Goal: Task Accomplishment & Management: Manage account settings

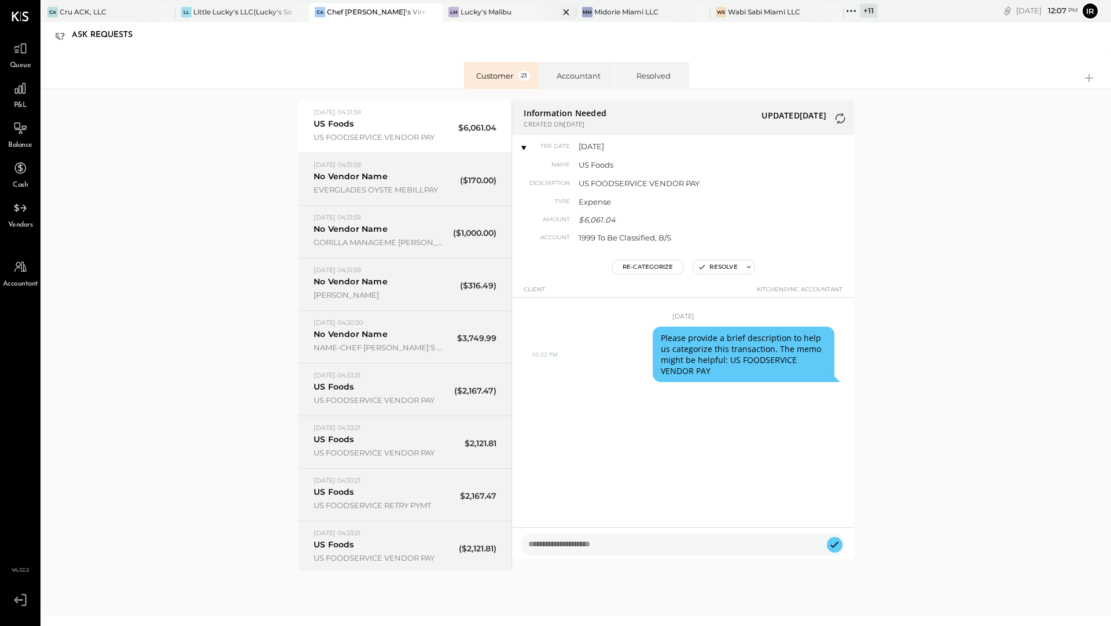
click at [492, 8] on div "Lucky's Malibu" at bounding box center [485, 12] width 51 height 10
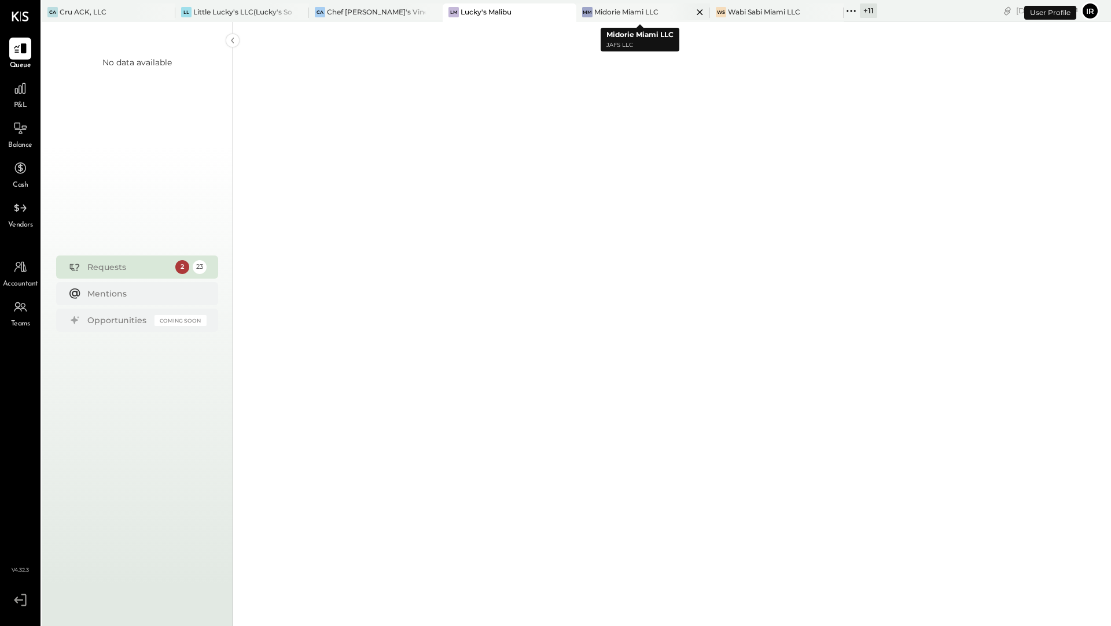
click at [603, 14] on div "Midorie Miami LLC" at bounding box center [626, 12] width 64 height 10
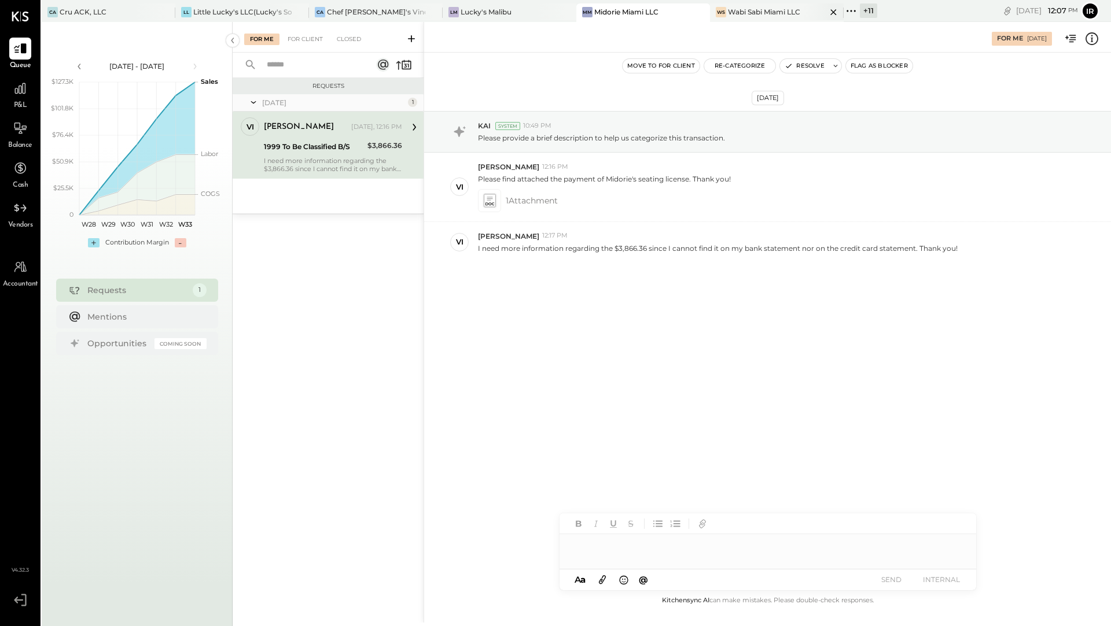
click at [790, 9] on div "Wabi Sabi Miami LLC" at bounding box center [764, 12] width 72 height 10
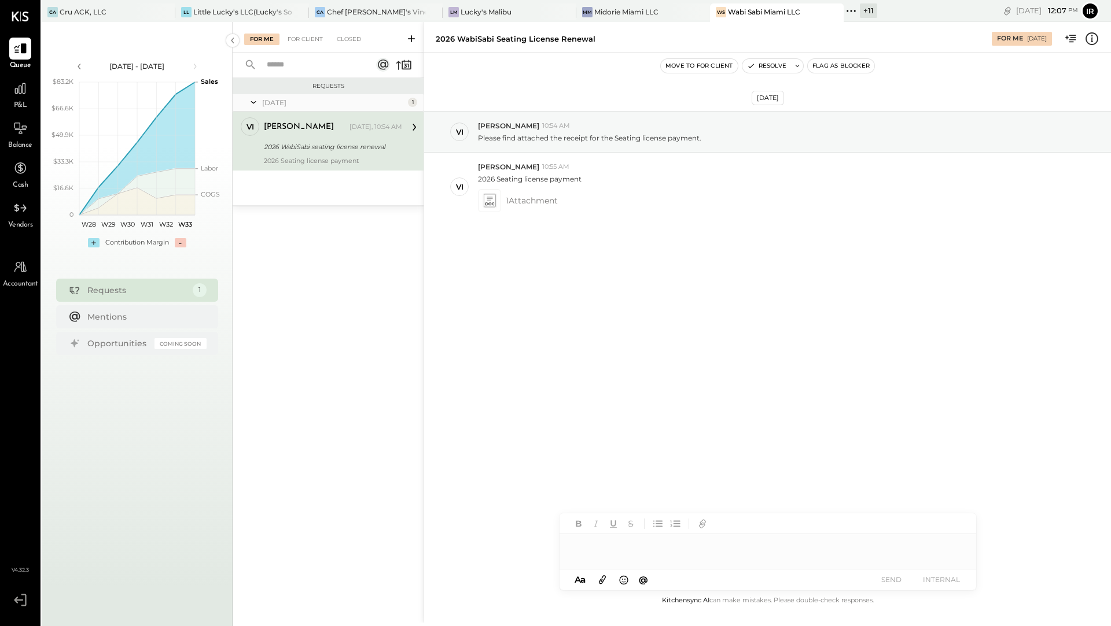
click at [861, 12] on div "+ 11" at bounding box center [868, 10] width 17 height 14
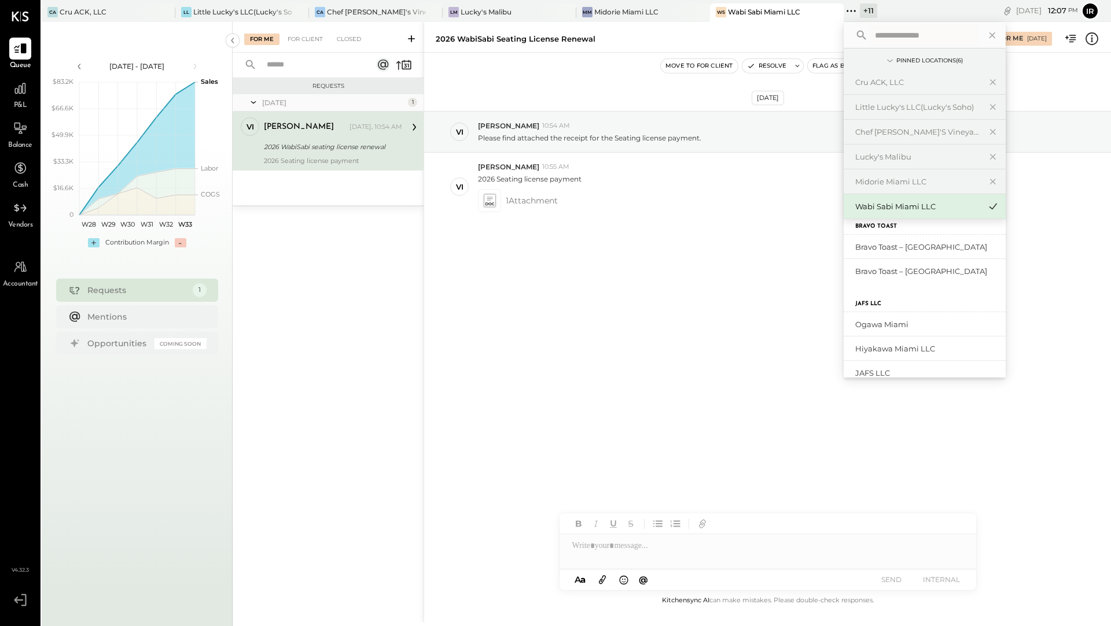
scroll to position [145, 0]
click at [869, 324] on div "Ogawa Miami" at bounding box center [917, 324] width 125 height 11
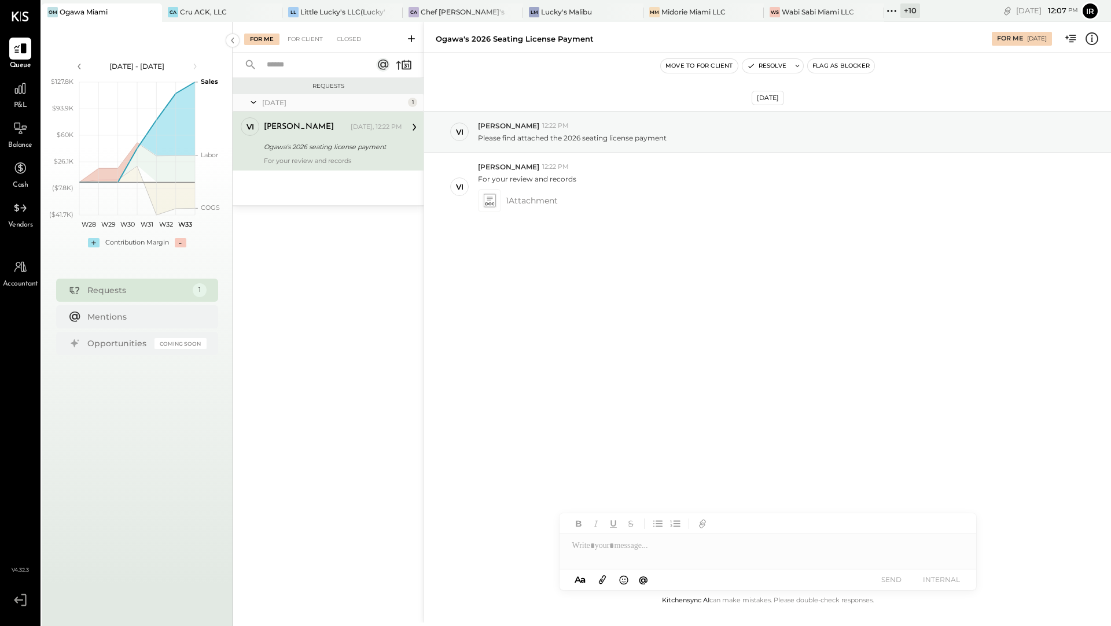
click at [906, 8] on div "+ 10" at bounding box center [910, 10] width 20 height 14
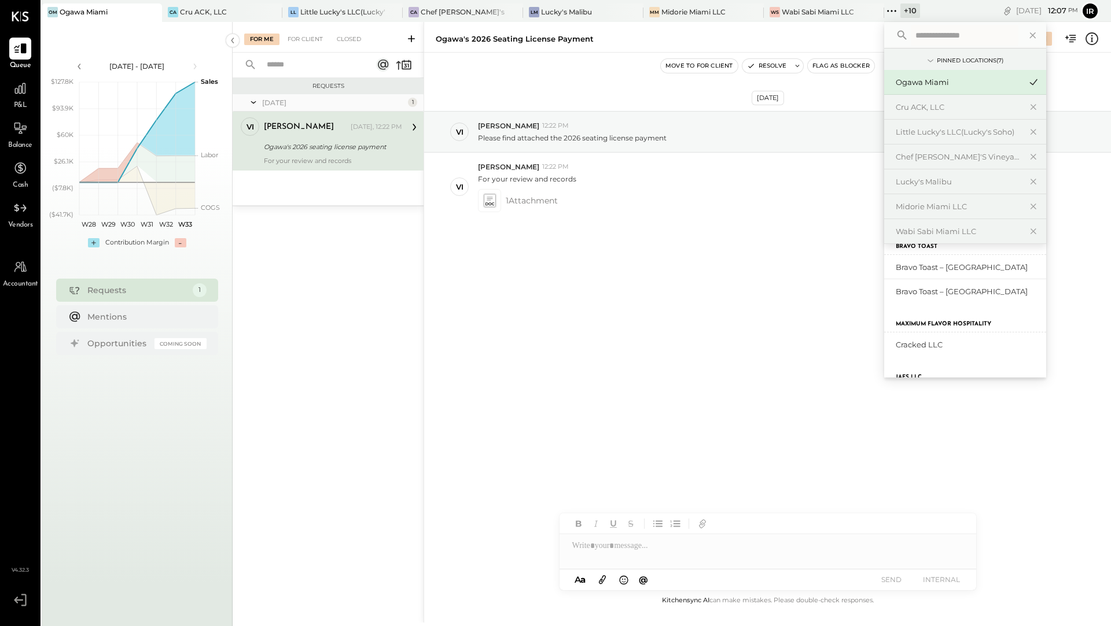
scroll to position [290, 0]
click at [939, 245] on div "Hiyakawa Miami LLC" at bounding box center [965, 257] width 162 height 25
click at [939, 252] on div "Hiyakawa Miami LLC" at bounding box center [957, 257] width 125 height 11
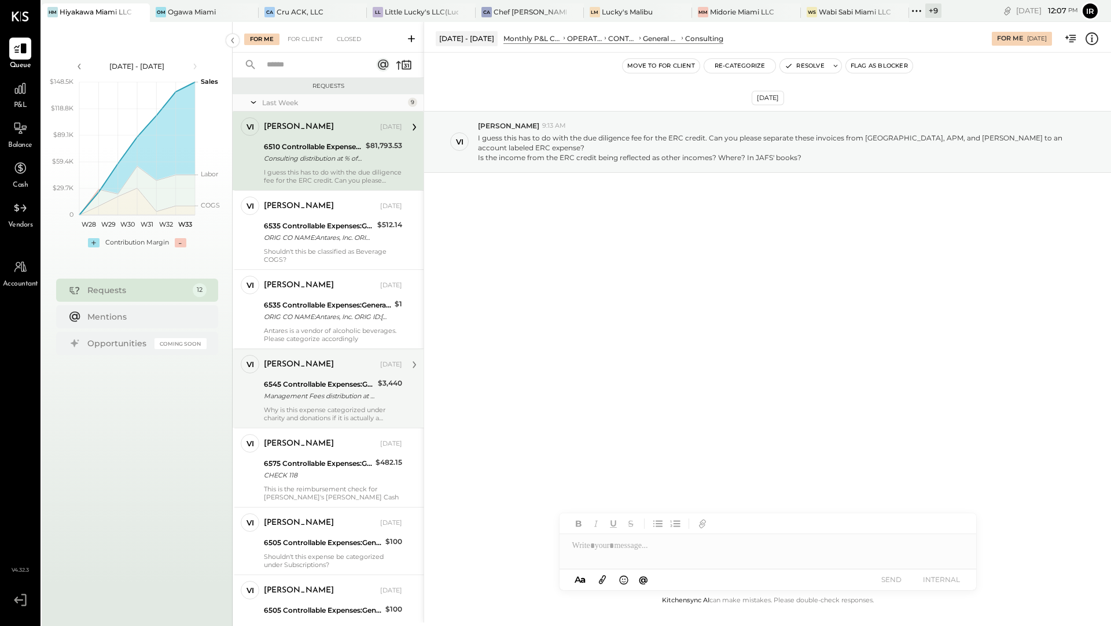
click at [331, 406] on div "Why is this expense categorized under charity and donations if it is actually a…" at bounding box center [333, 414] width 138 height 16
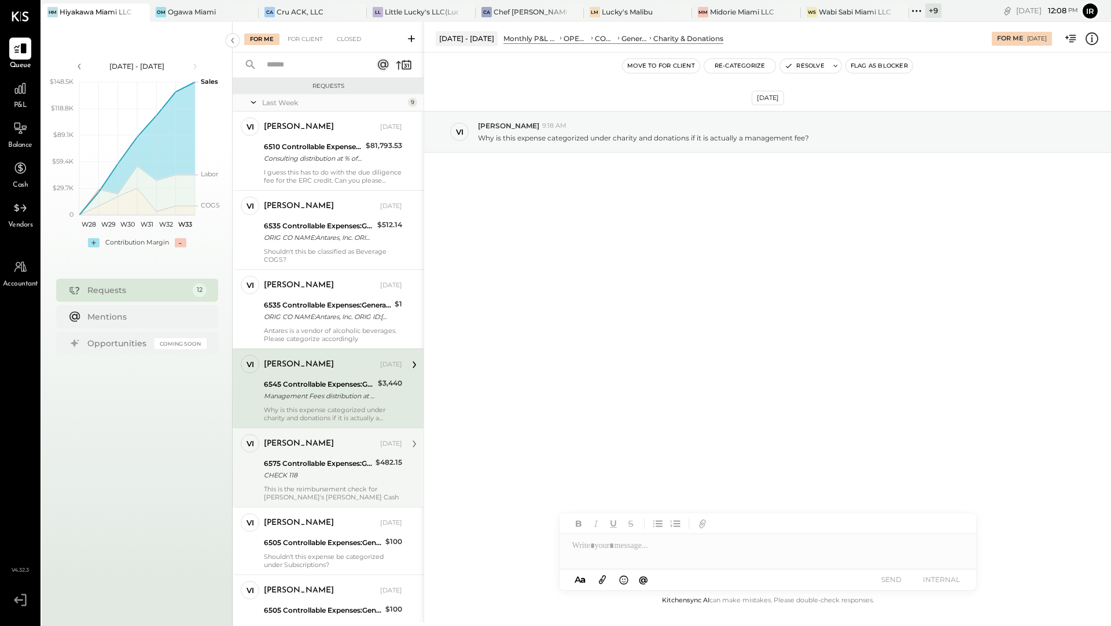
click at [309, 477] on div "CHECK 118" at bounding box center [318, 476] width 108 height 12
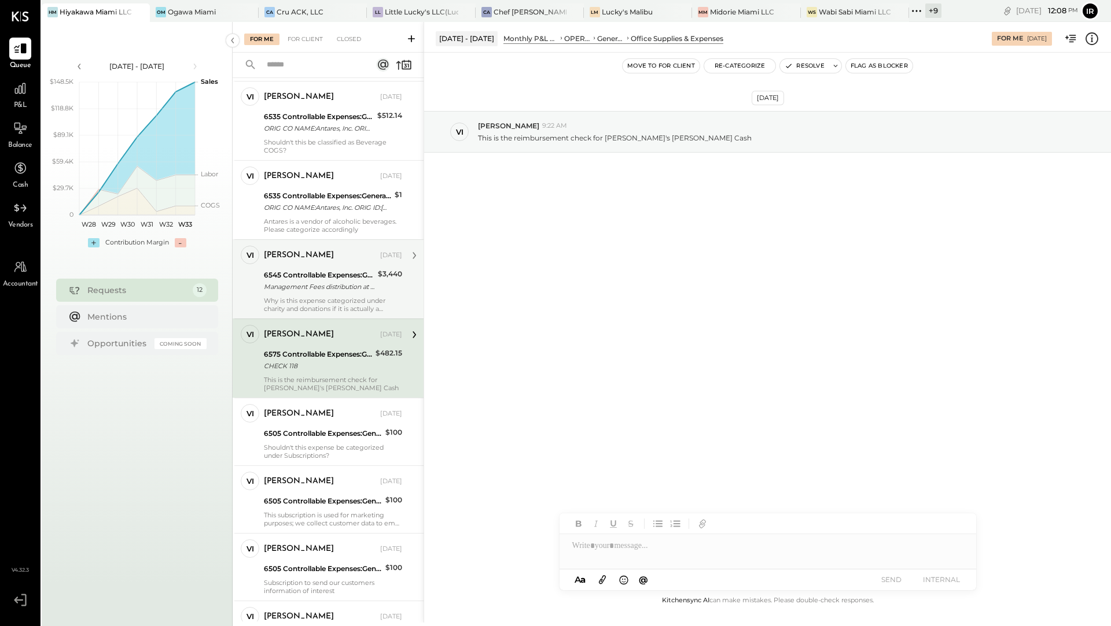
scroll to position [116, 0]
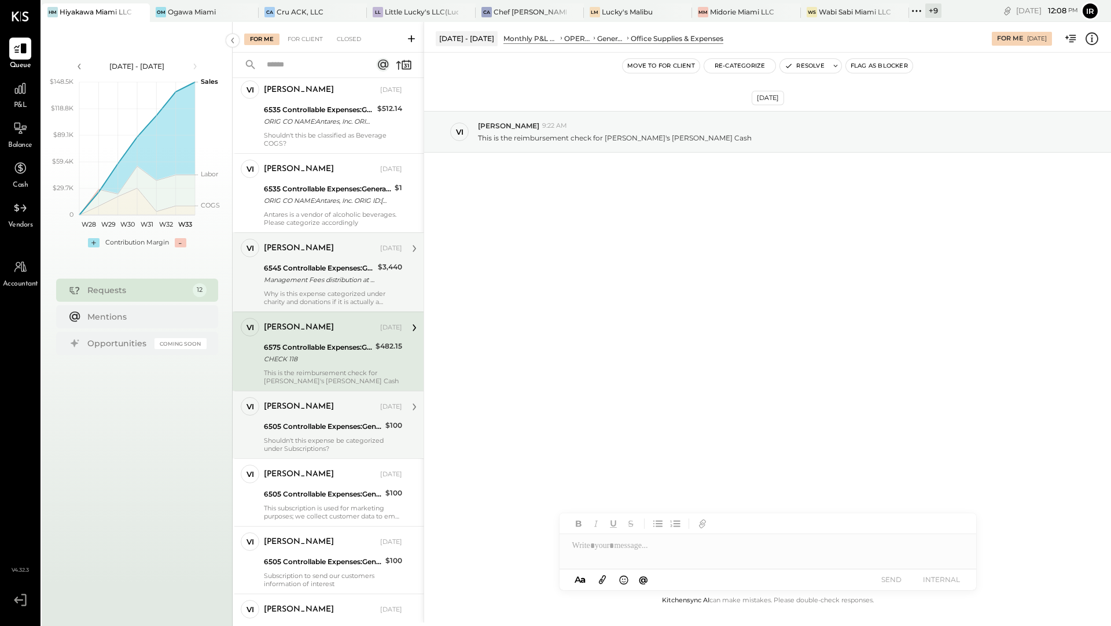
click at [320, 451] on div "Shouldn't this expense be categorized under Subscriptions?" at bounding box center [333, 445] width 138 height 16
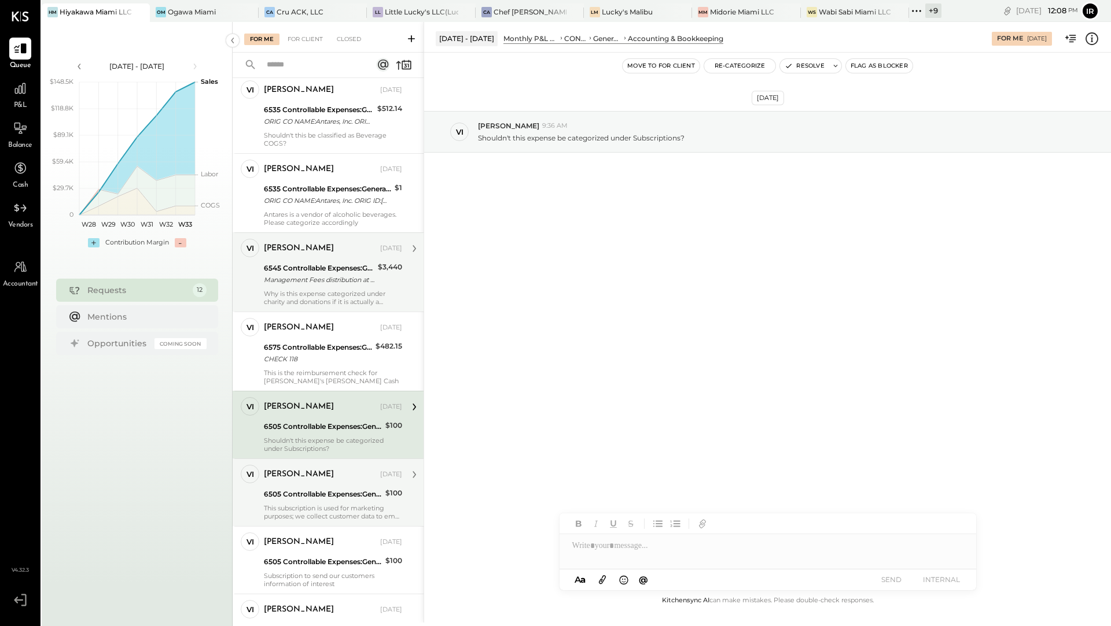
click at [309, 501] on div "[PERSON_NAME] [DATE] 6505 Controllable Expenses:General & Administrative Expens…" at bounding box center [333, 493] width 138 height 56
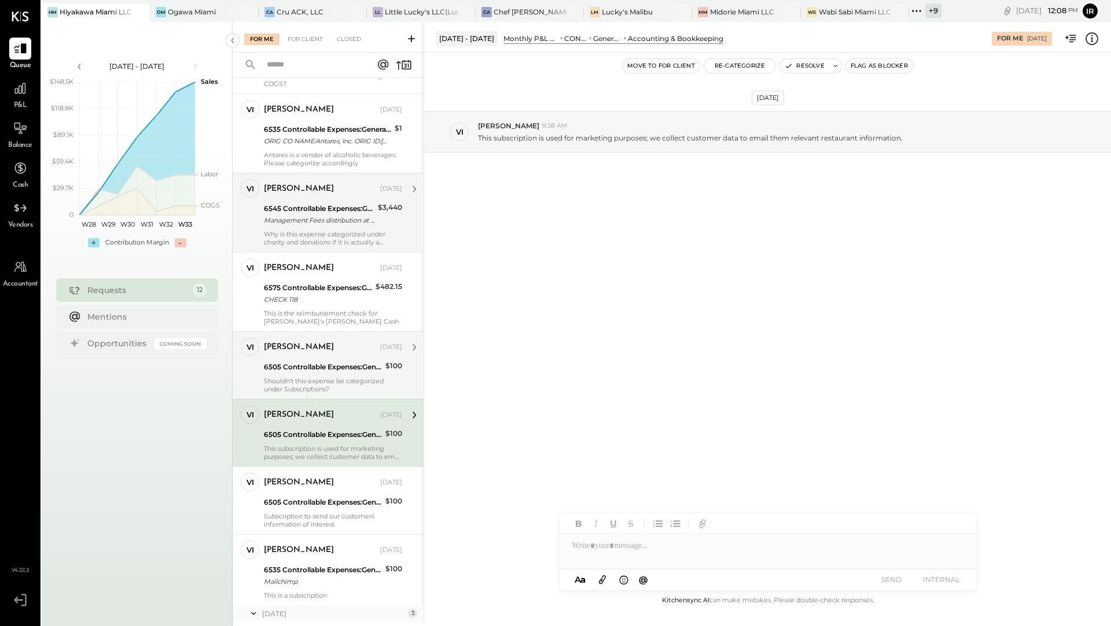
scroll to position [182, 0]
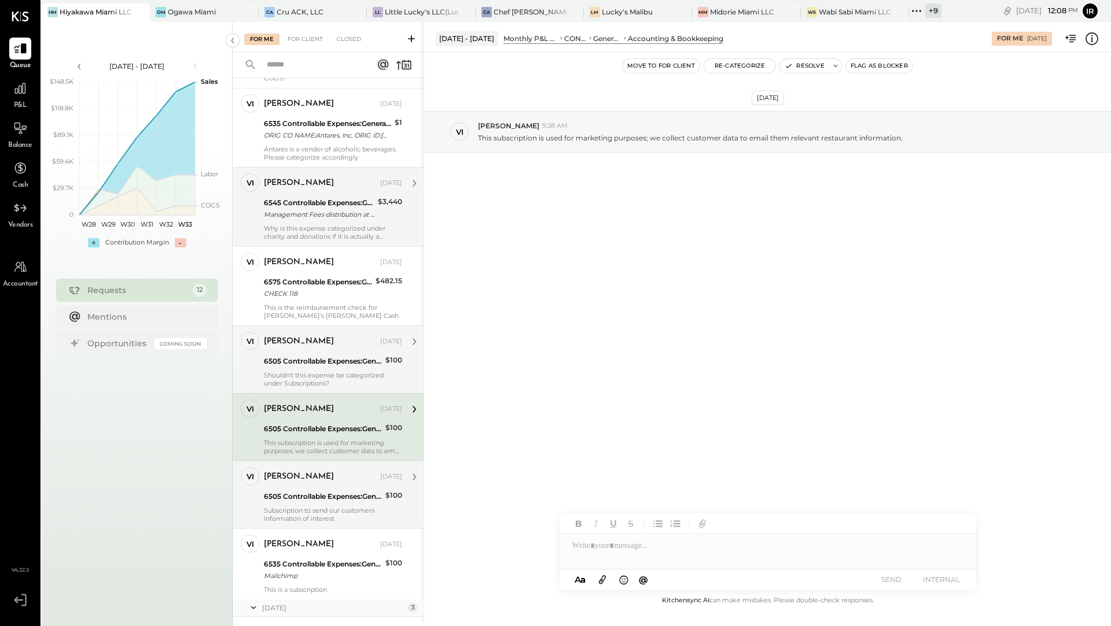
click at [315, 500] on div "6505 Controllable Expenses:General & Administrative Expenses:Accounting & Bookk…" at bounding box center [323, 497] width 118 height 14
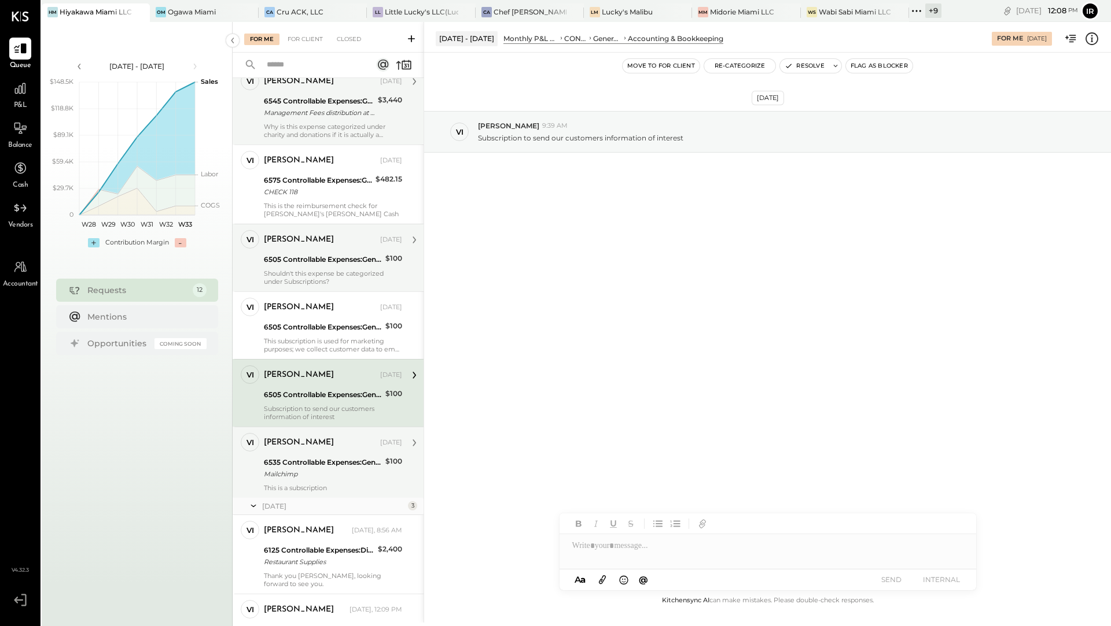
scroll to position [408, 0]
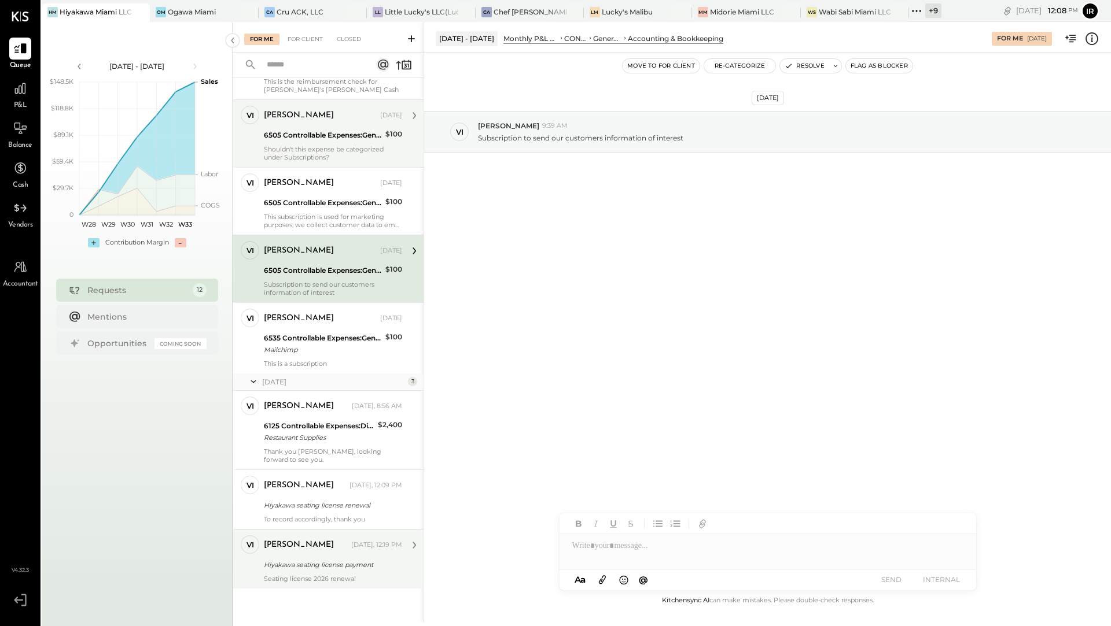
click at [310, 552] on div "[PERSON_NAME] [DATE], 12:19 PM" at bounding box center [333, 546] width 138 height 20
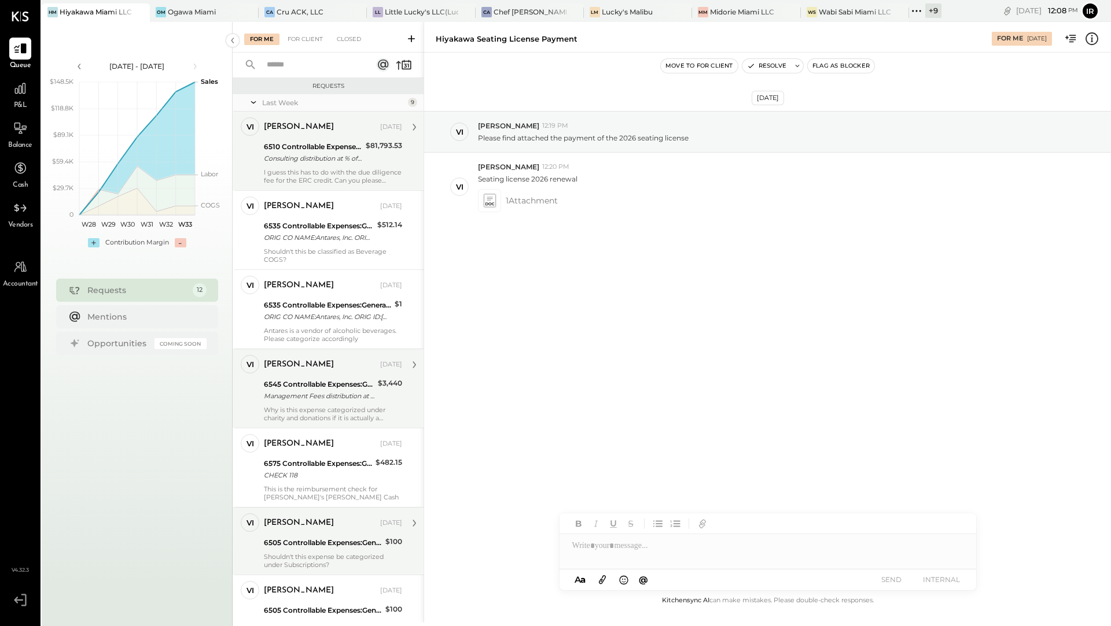
click at [347, 172] on div "I guess this has to do with the due diligence fee for the ERC credit. Can you p…" at bounding box center [333, 176] width 138 height 16
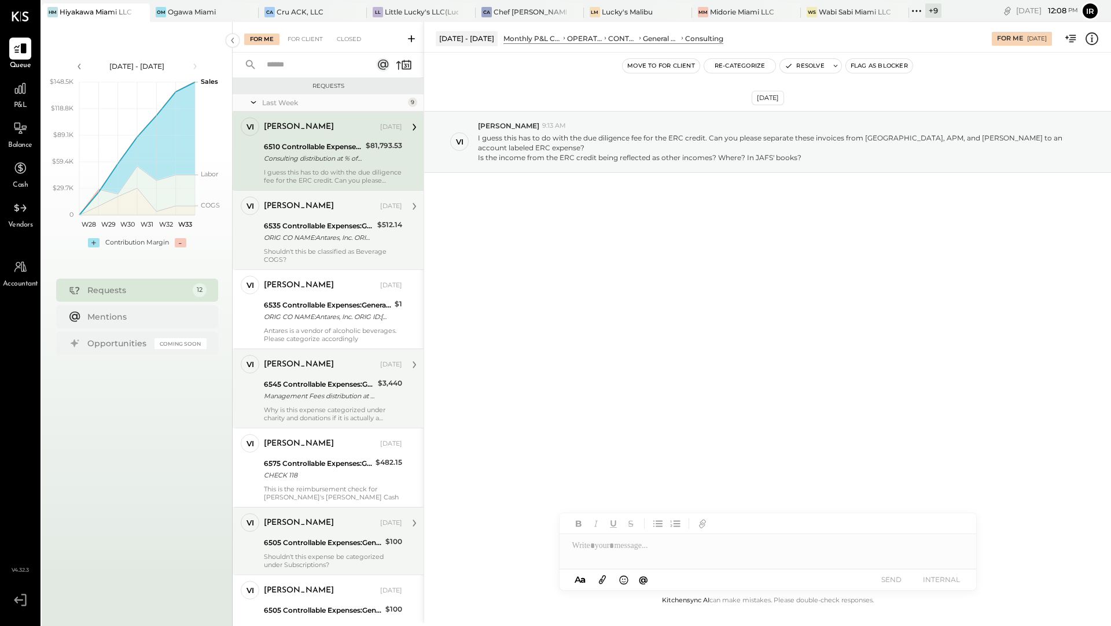
click at [335, 232] on div "ORIG CO NAME:Antares, Inc. ORIG ID:59 -XXX2749 DESC DATE:062025 CO ENTRY DESCR:…" at bounding box center [319, 238] width 110 height 12
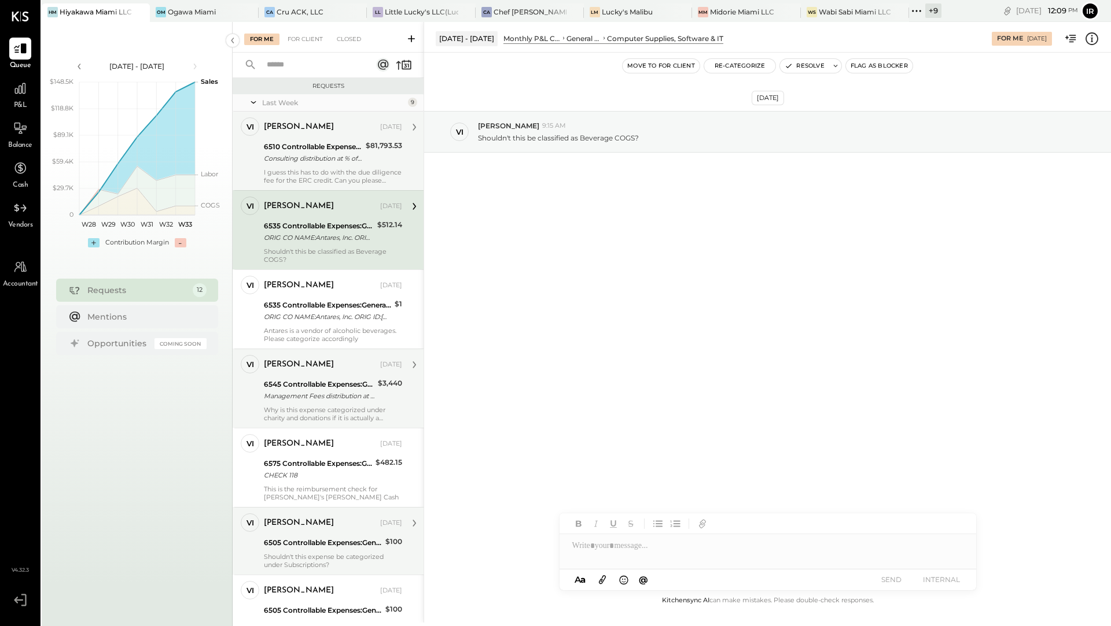
click at [301, 420] on div "Why is this expense categorized under charity and donations if it is actually a…" at bounding box center [333, 414] width 138 height 16
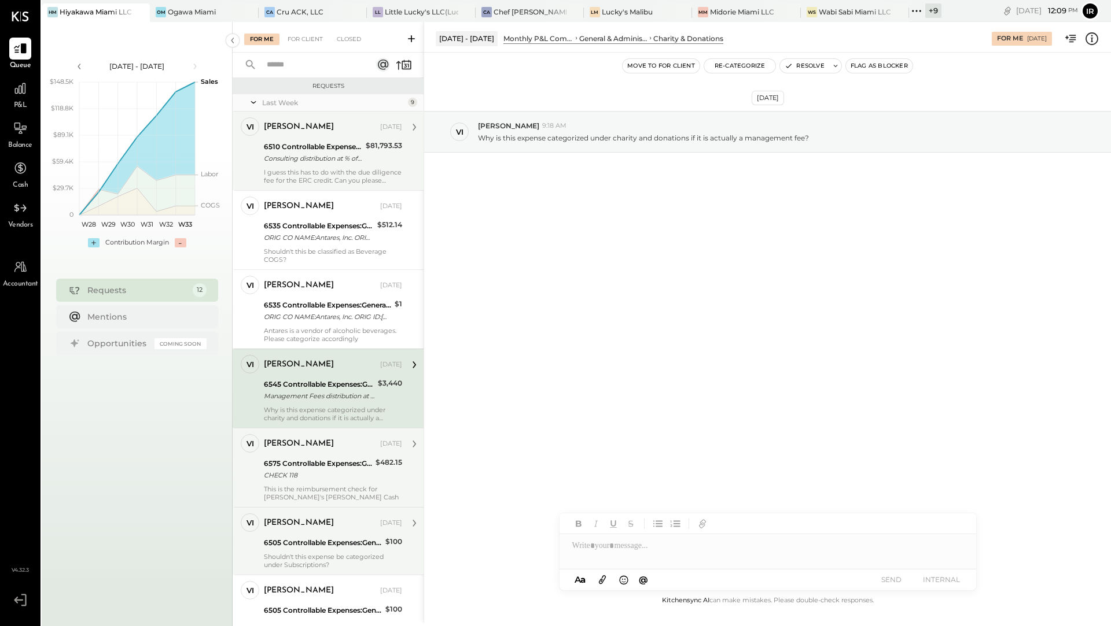
click at [347, 481] on div "[PERSON_NAME] [DATE] 6575 Controllable Expenses:General & Administrative Expens…" at bounding box center [333, 467] width 138 height 67
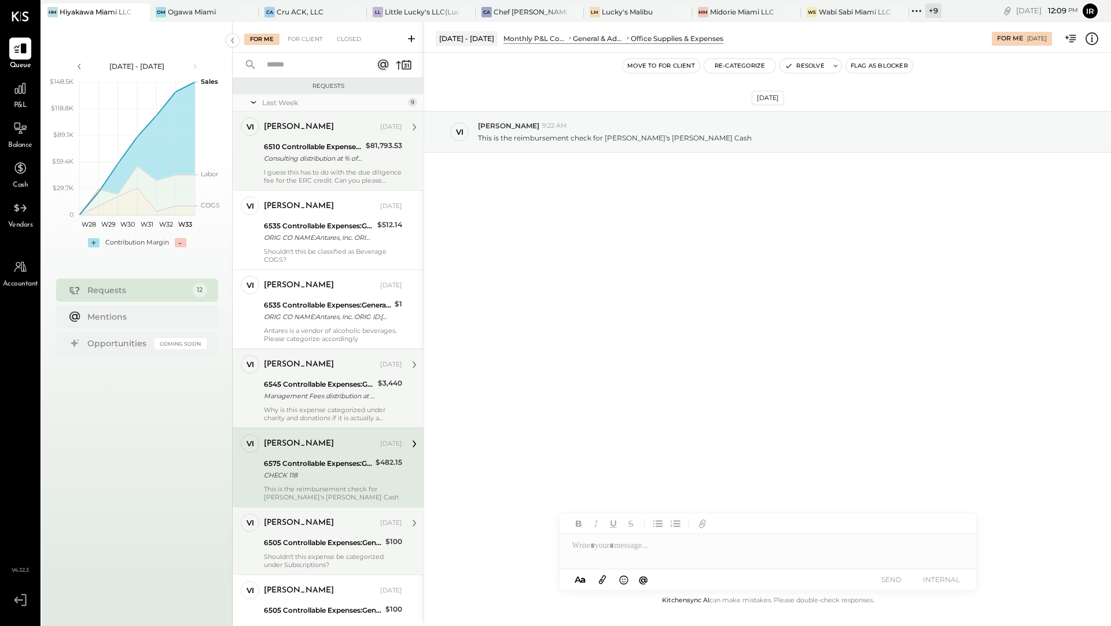
click at [340, 412] on div "Why is this expense categorized under charity and donations if it is actually a…" at bounding box center [333, 414] width 138 height 16
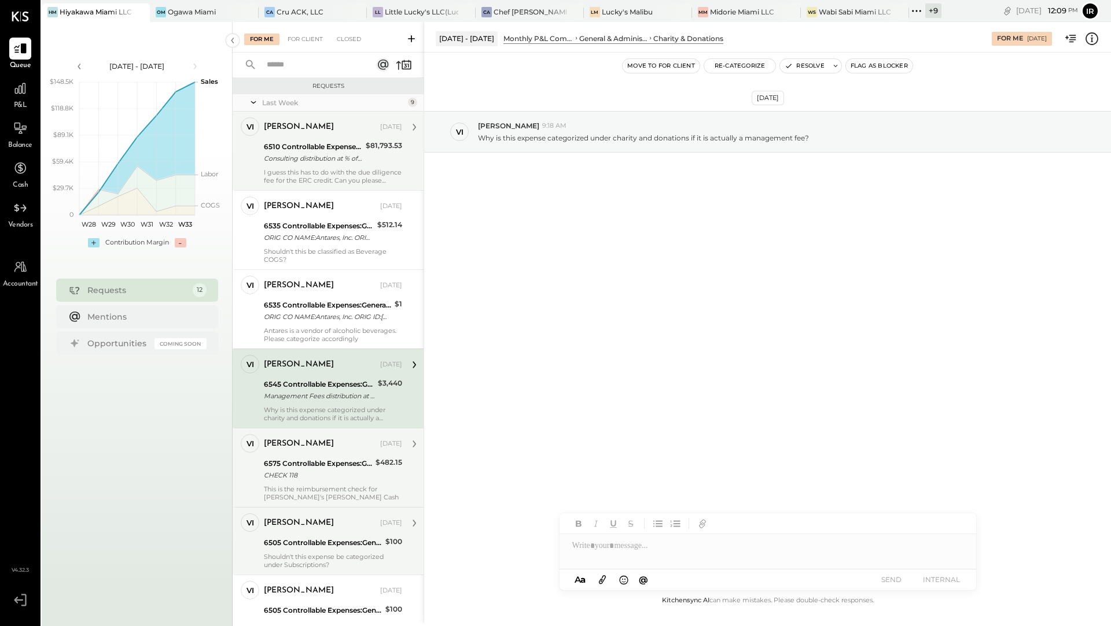
click at [333, 486] on div "This is the reimbursement check for [PERSON_NAME]'s [PERSON_NAME] Cash" at bounding box center [333, 493] width 138 height 16
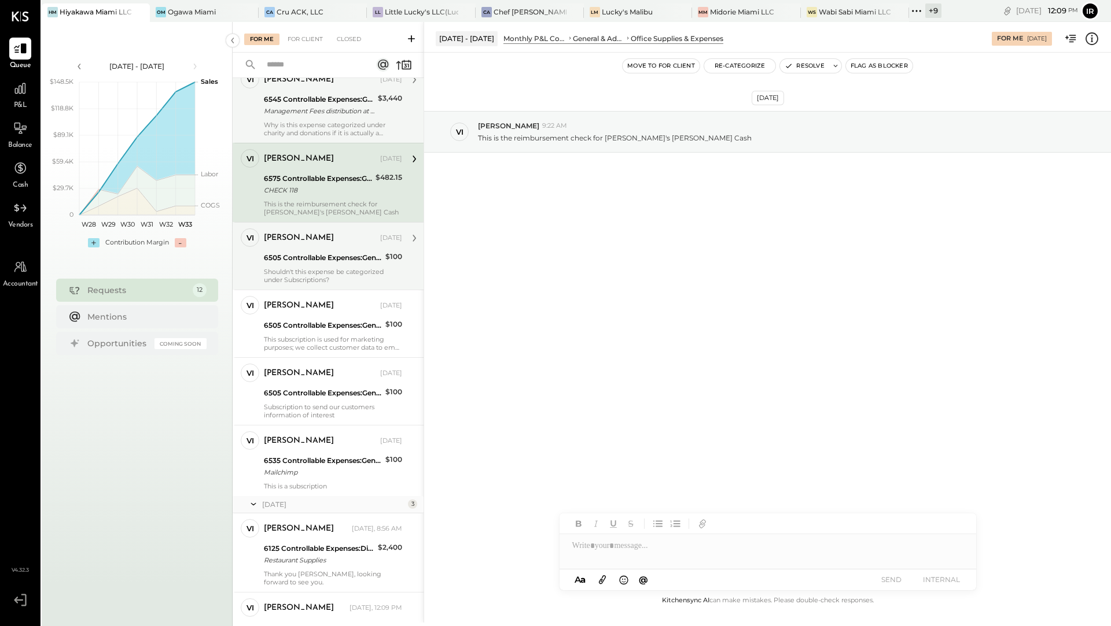
scroll to position [288, 0]
click at [342, 547] on div "6125 Controllable Expenses:Direct Operating Expenses:Restaurant Supplies" at bounding box center [319, 547] width 110 height 12
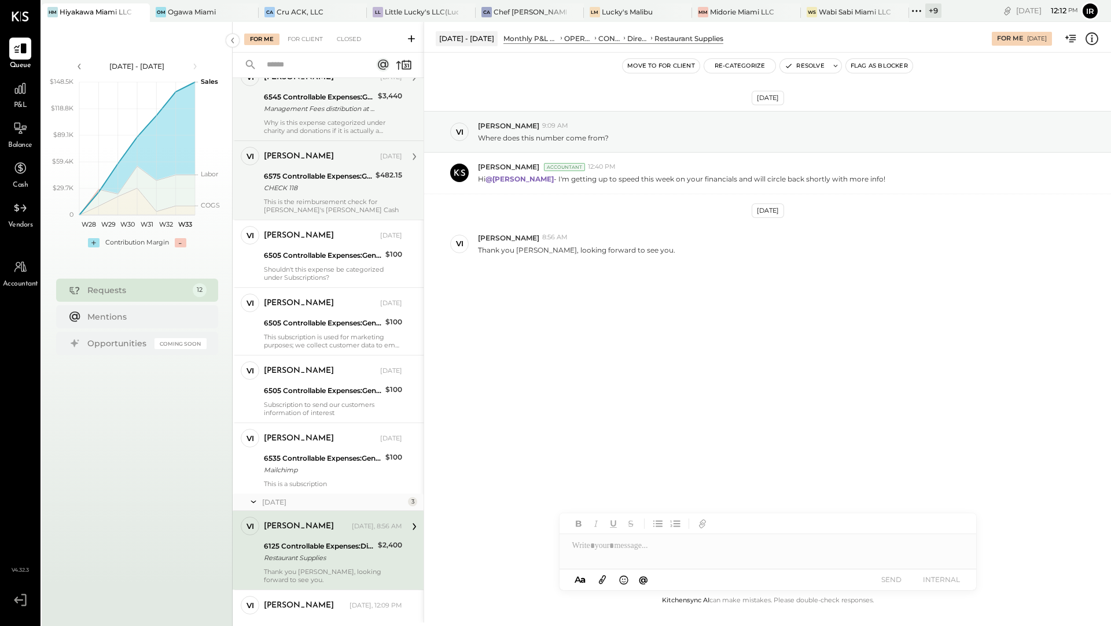
click at [353, 556] on div "Restaurant Supplies" at bounding box center [319, 558] width 110 height 12
